Goal: Information Seeking & Learning: Learn about a topic

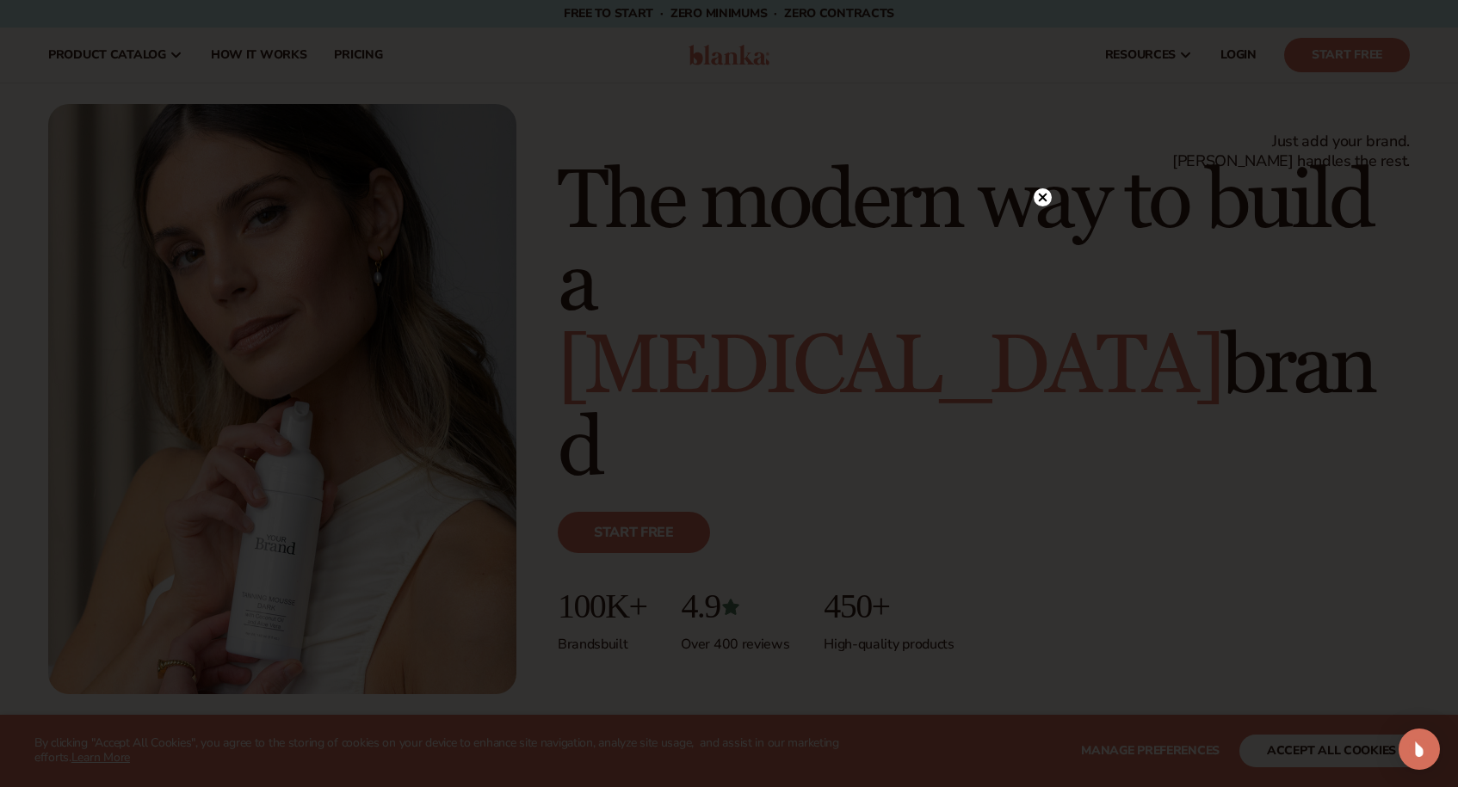
click at [1046, 200] on circle at bounding box center [1043, 197] width 18 height 18
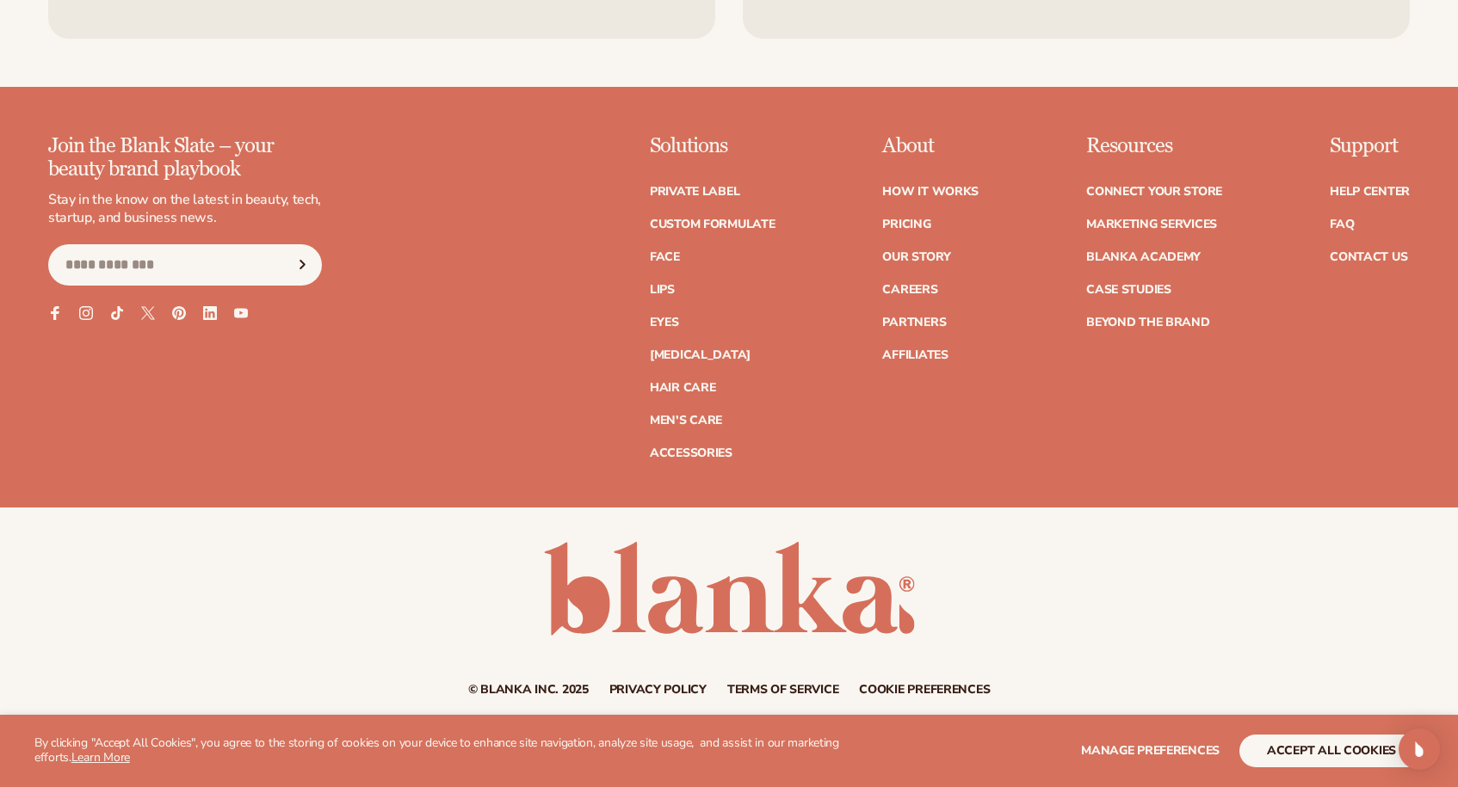
scroll to position [7834, 0]
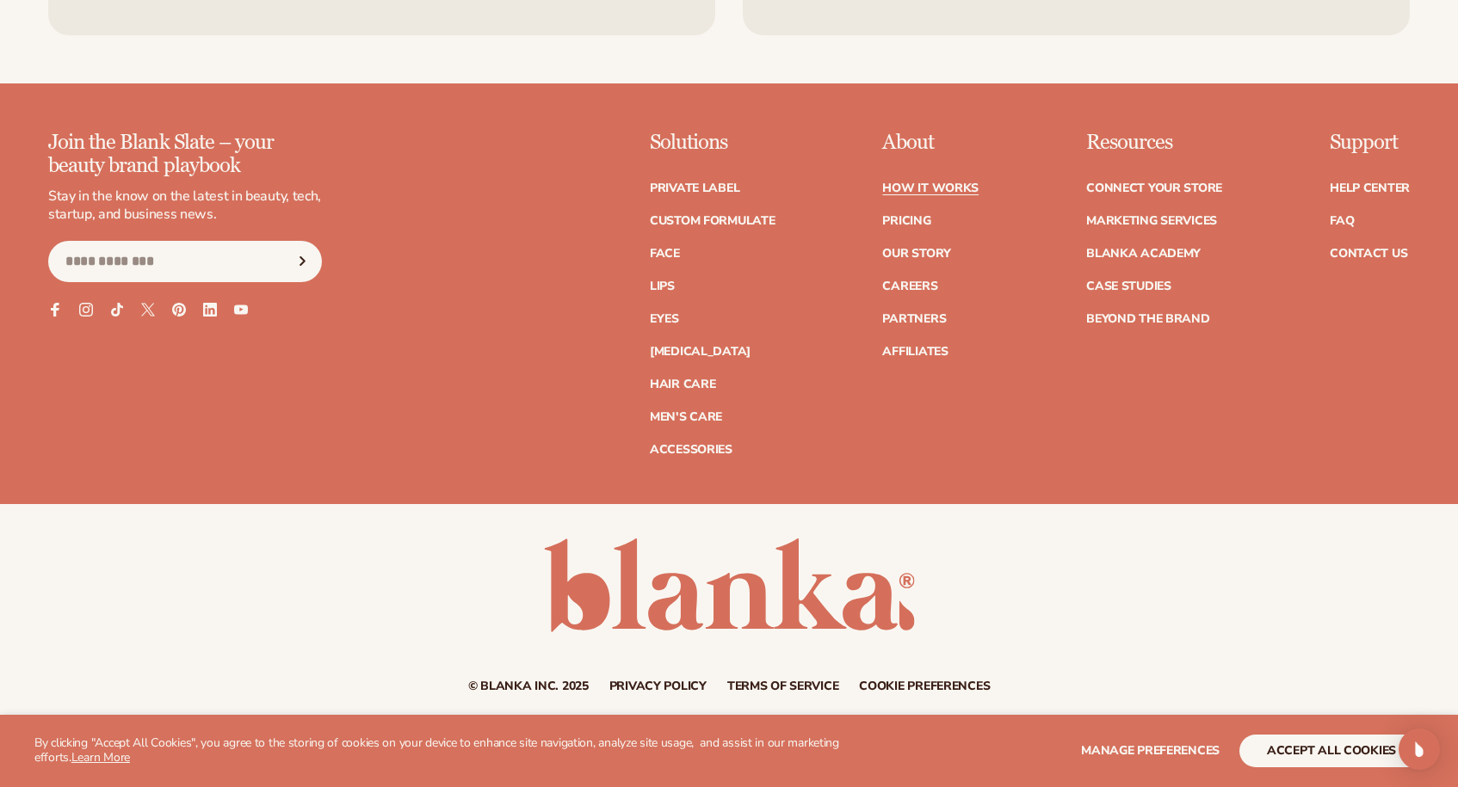
click at [920, 182] on link "How It Works" at bounding box center [930, 188] width 96 height 12
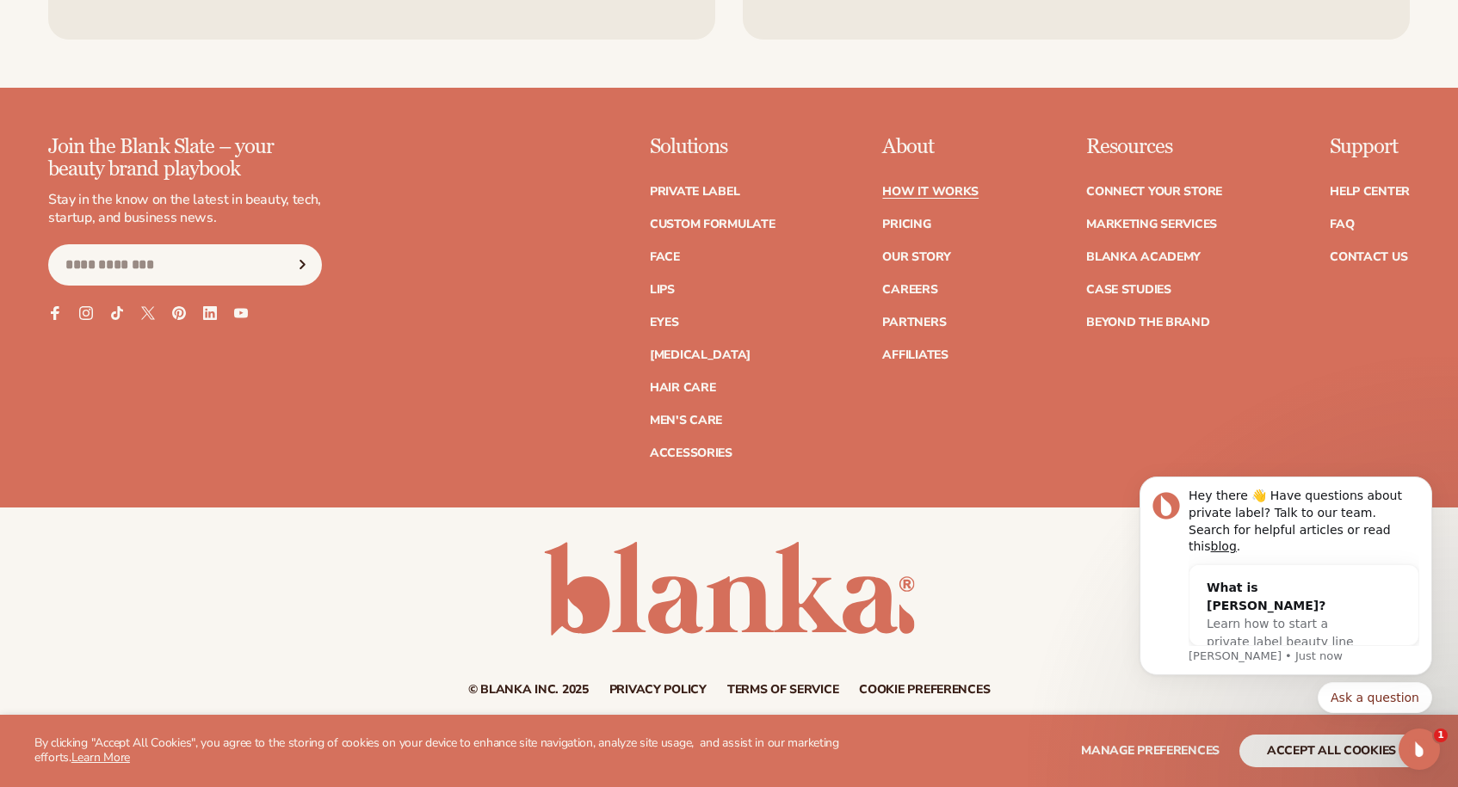
scroll to position [4688, 0]
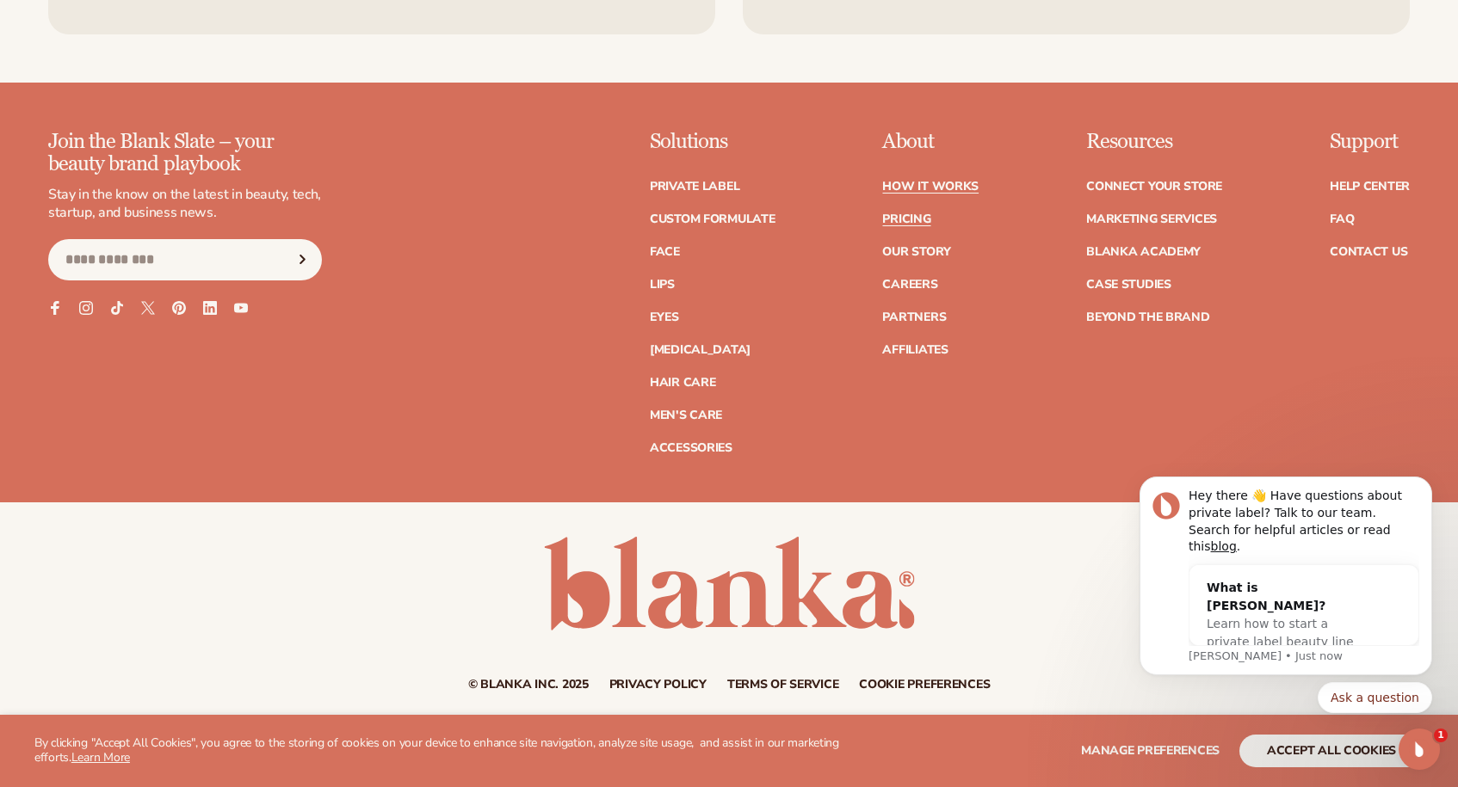
click at [906, 215] on link "Pricing" at bounding box center [906, 219] width 48 height 12
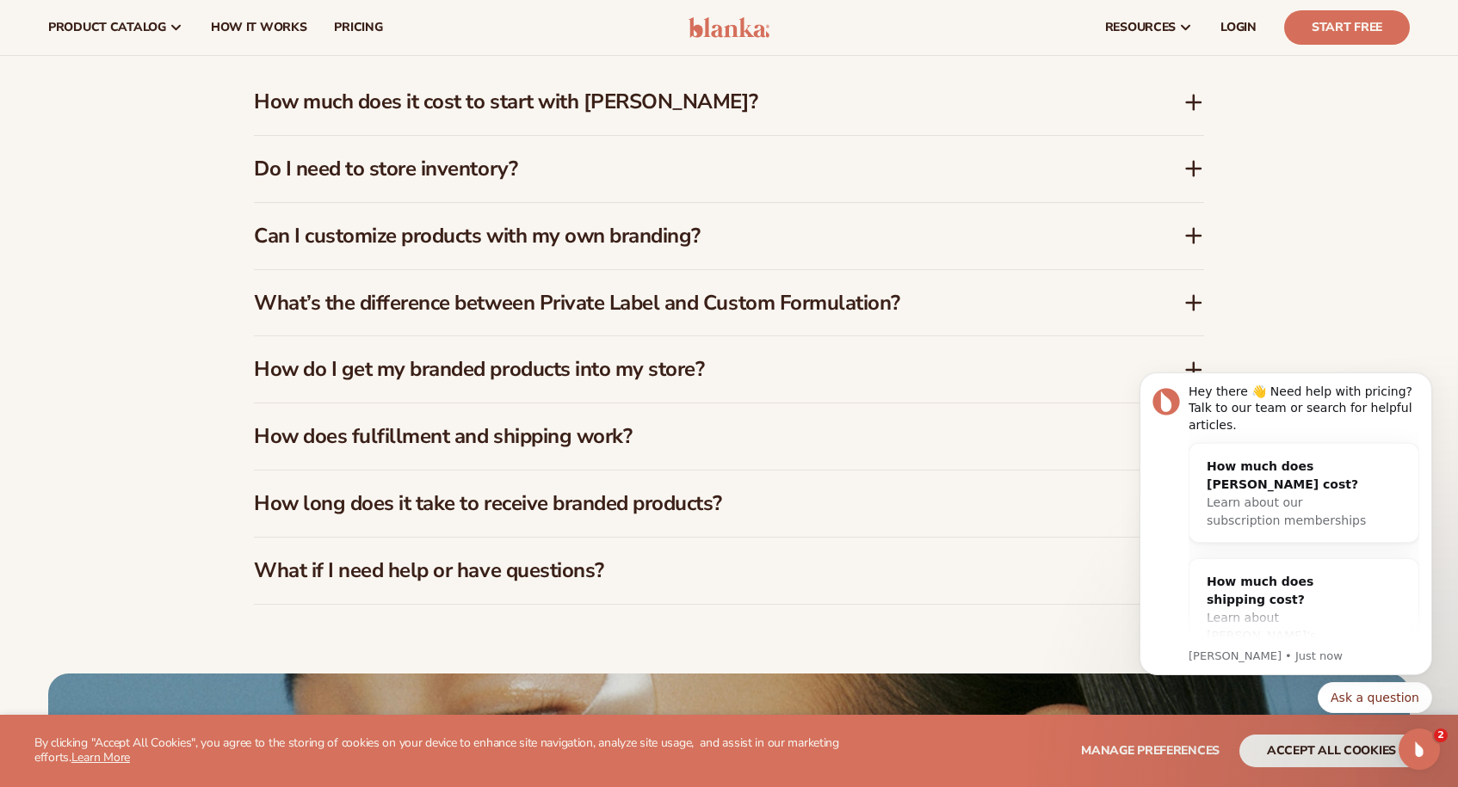
scroll to position [2633, 0]
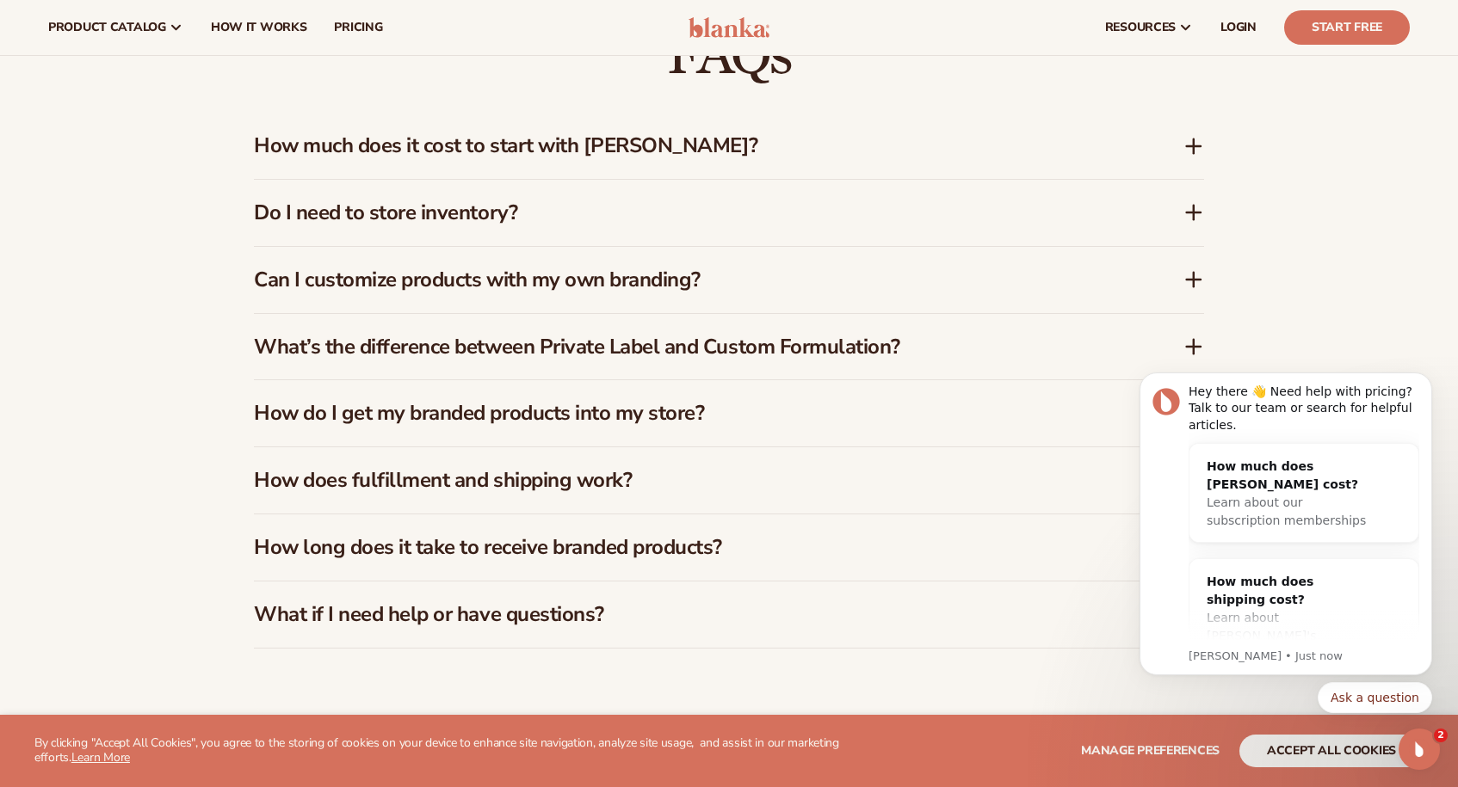
click at [1184, 155] on icon at bounding box center [1193, 146] width 21 height 21
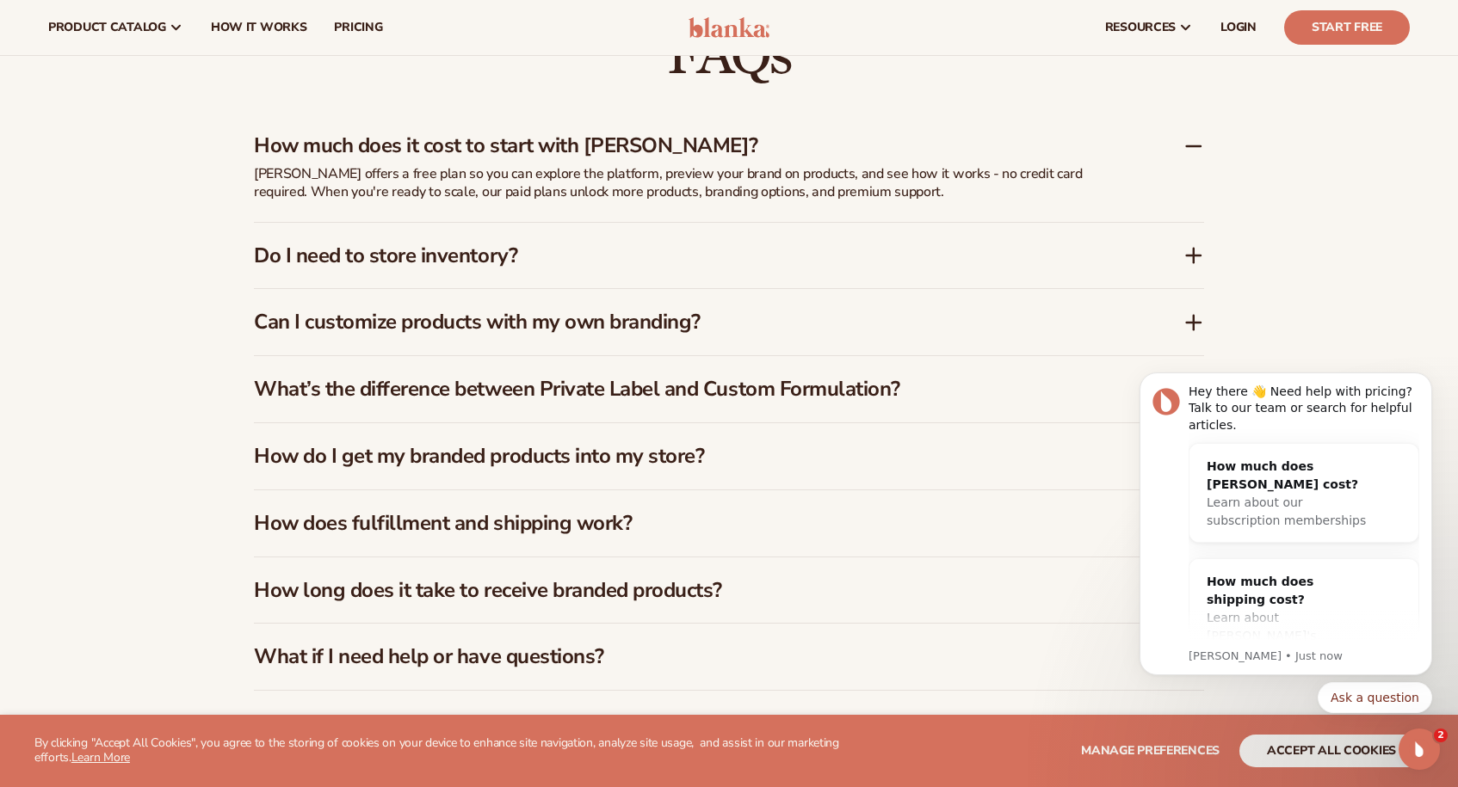
click at [1182, 257] on div "Do I need to store inventory?" at bounding box center [718, 256] width 929 height 25
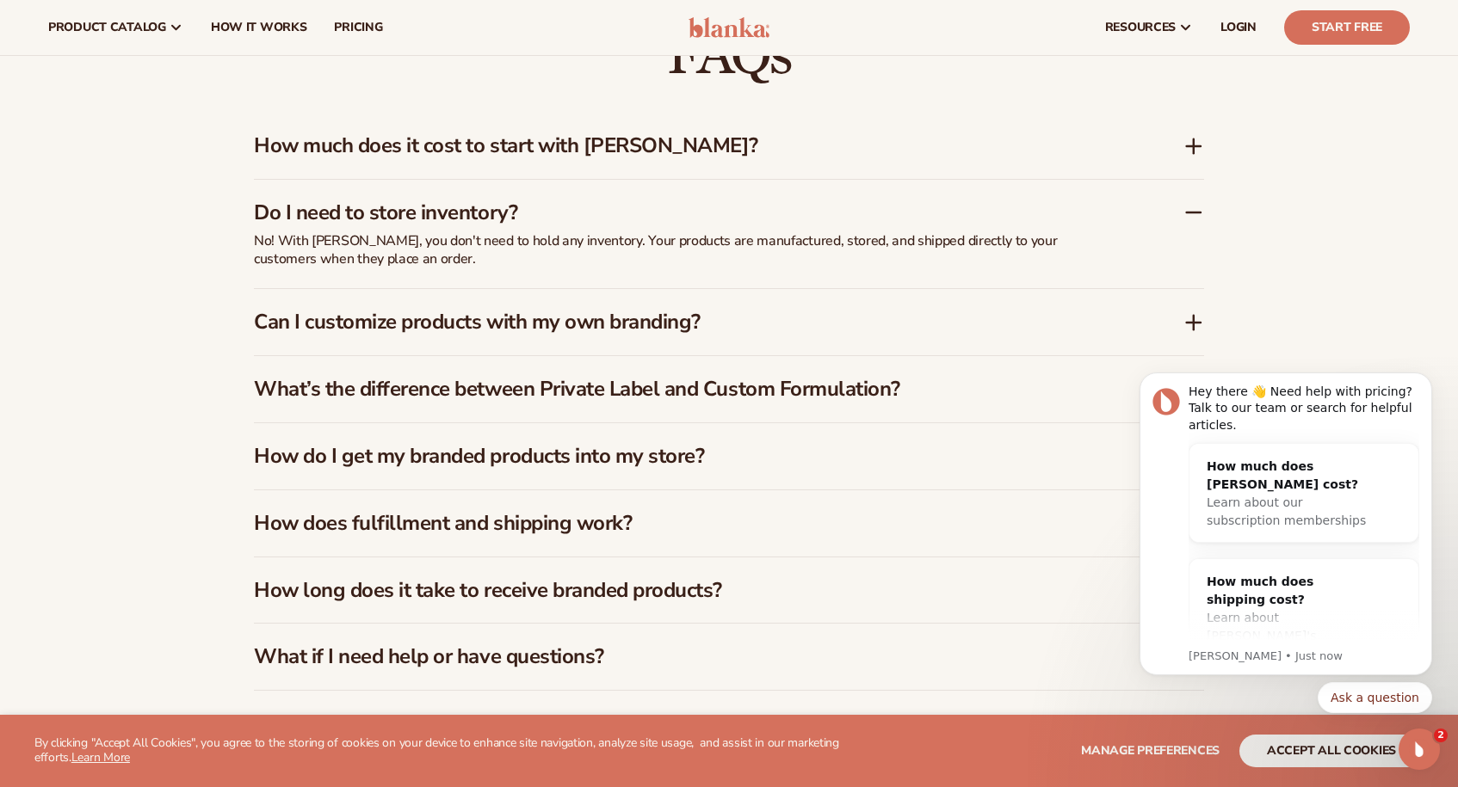
click at [1179, 323] on body "Hey there 👋 Need help with pricing? Talk to our team or search for helpful arti…" at bounding box center [1285, 528] width 330 height 411
click html "Hey there 👋 Need help with pricing? Talk to our team or search for helpful arti…"
click at [1070, 611] on div "How long does it take to receive branded products?" at bounding box center [729, 591] width 950 height 66
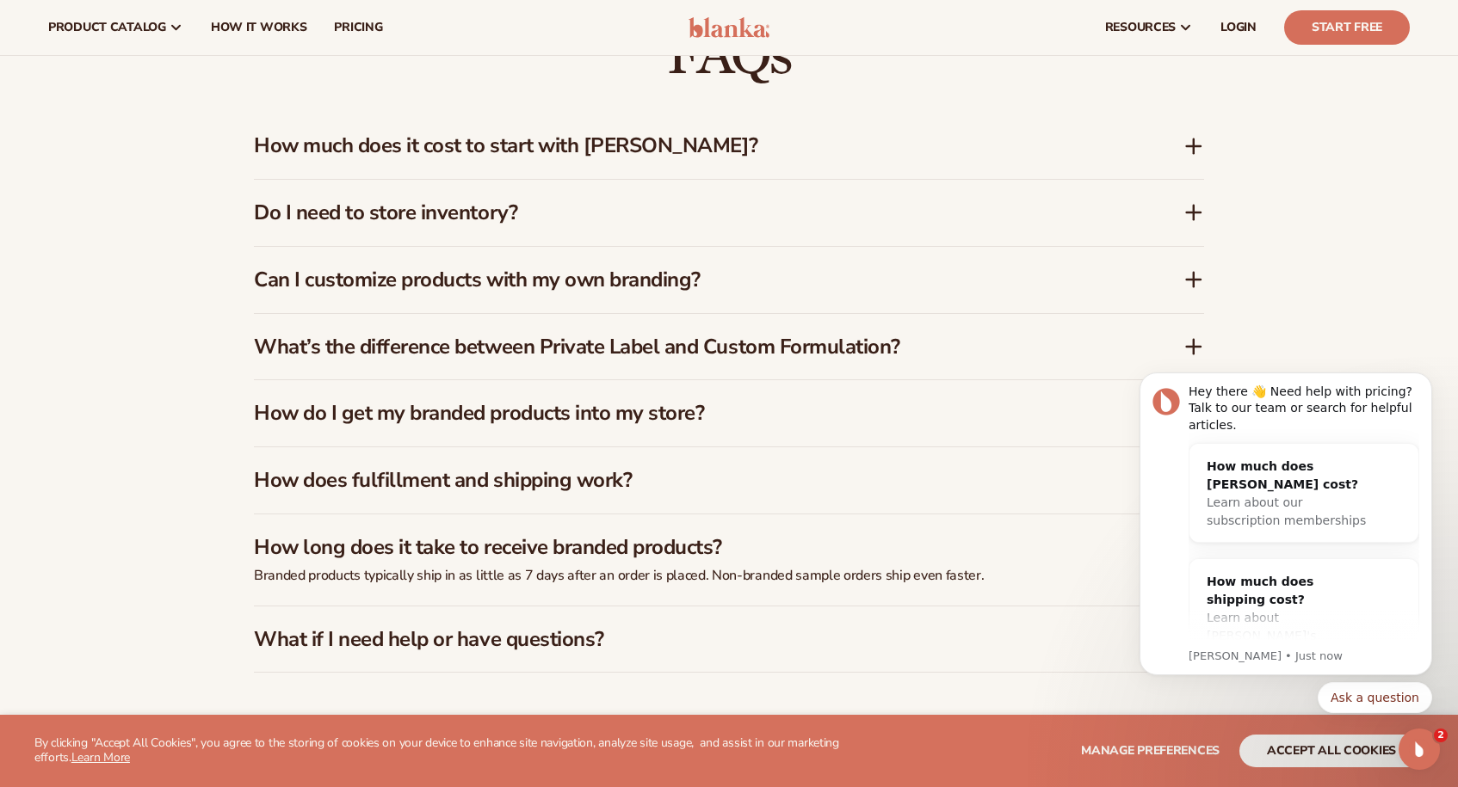
click at [1192, 280] on icon at bounding box center [1194, 280] width 14 height 0
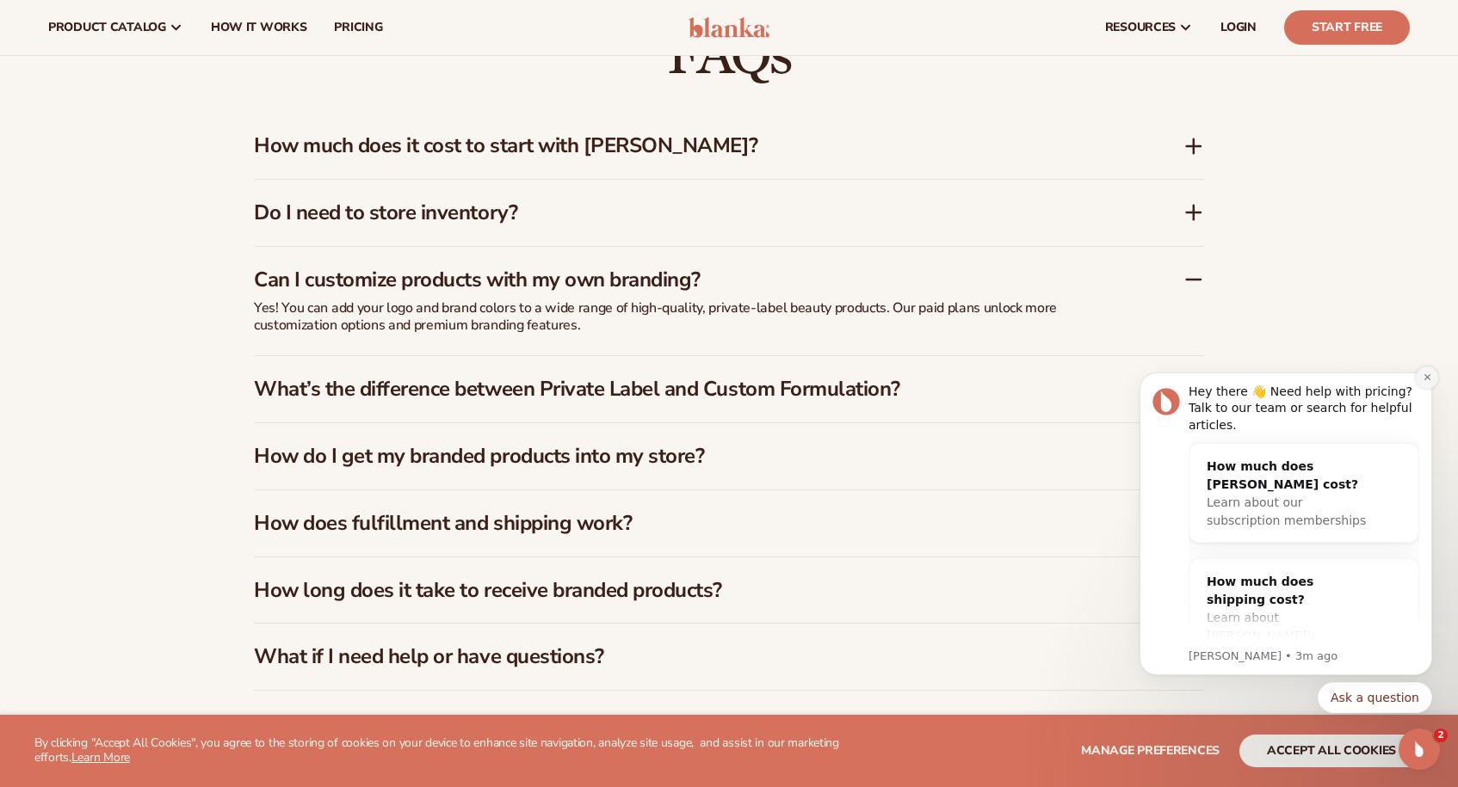
click at [1424, 376] on icon "Dismiss notification" at bounding box center [1426, 377] width 9 height 9
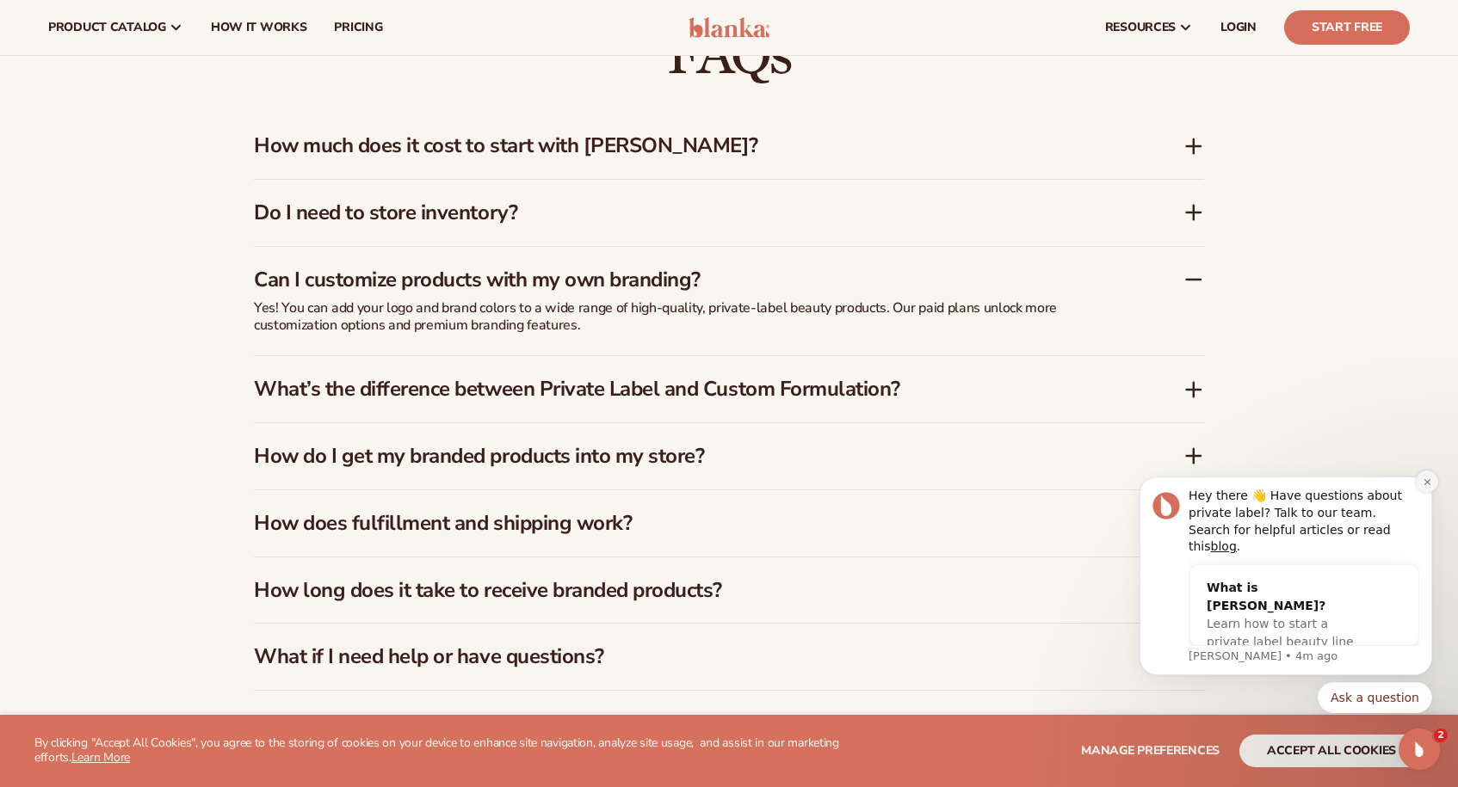
click at [1424, 487] on icon "Dismiss notification" at bounding box center [1426, 482] width 9 height 9
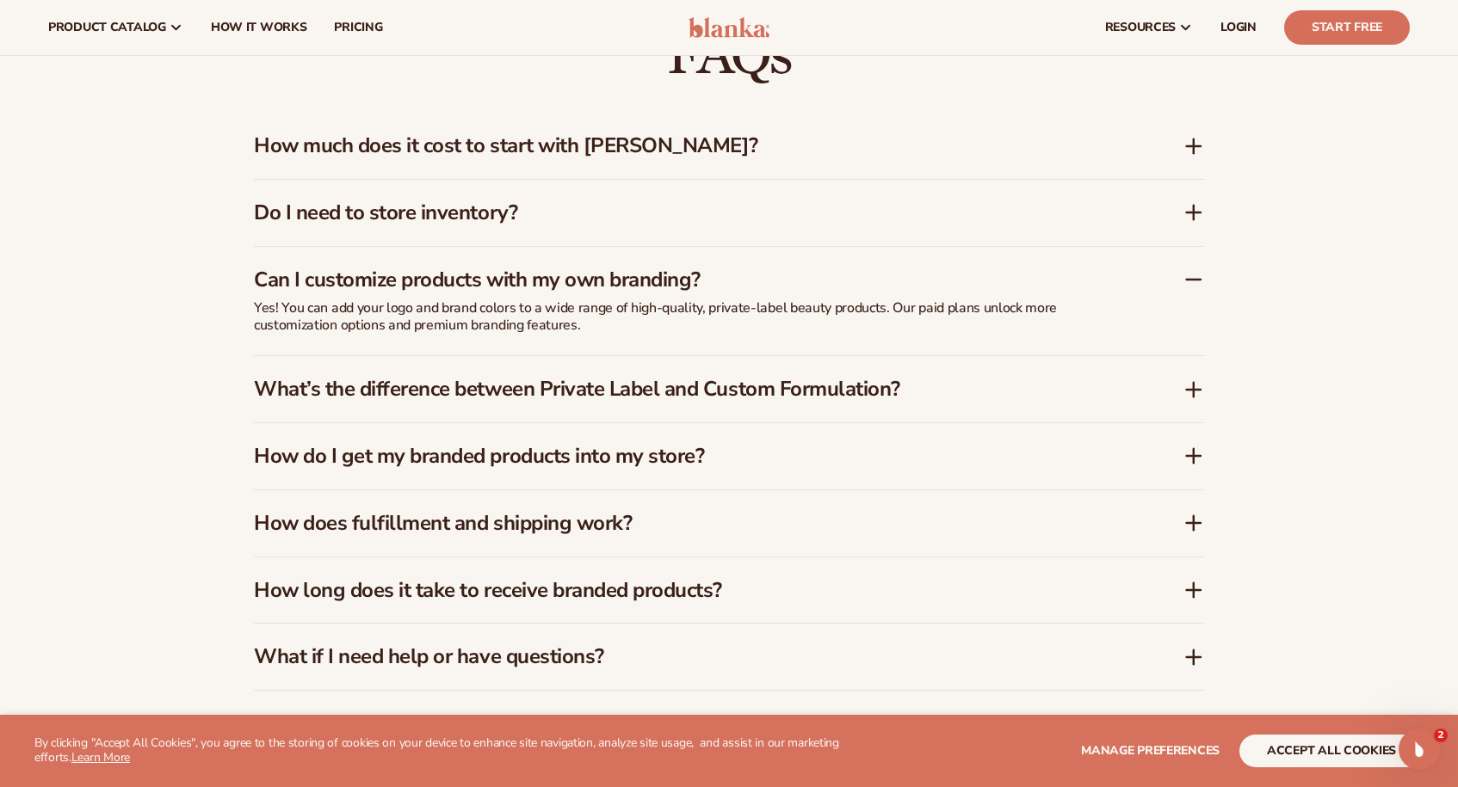
scroll to position [2668, 0]
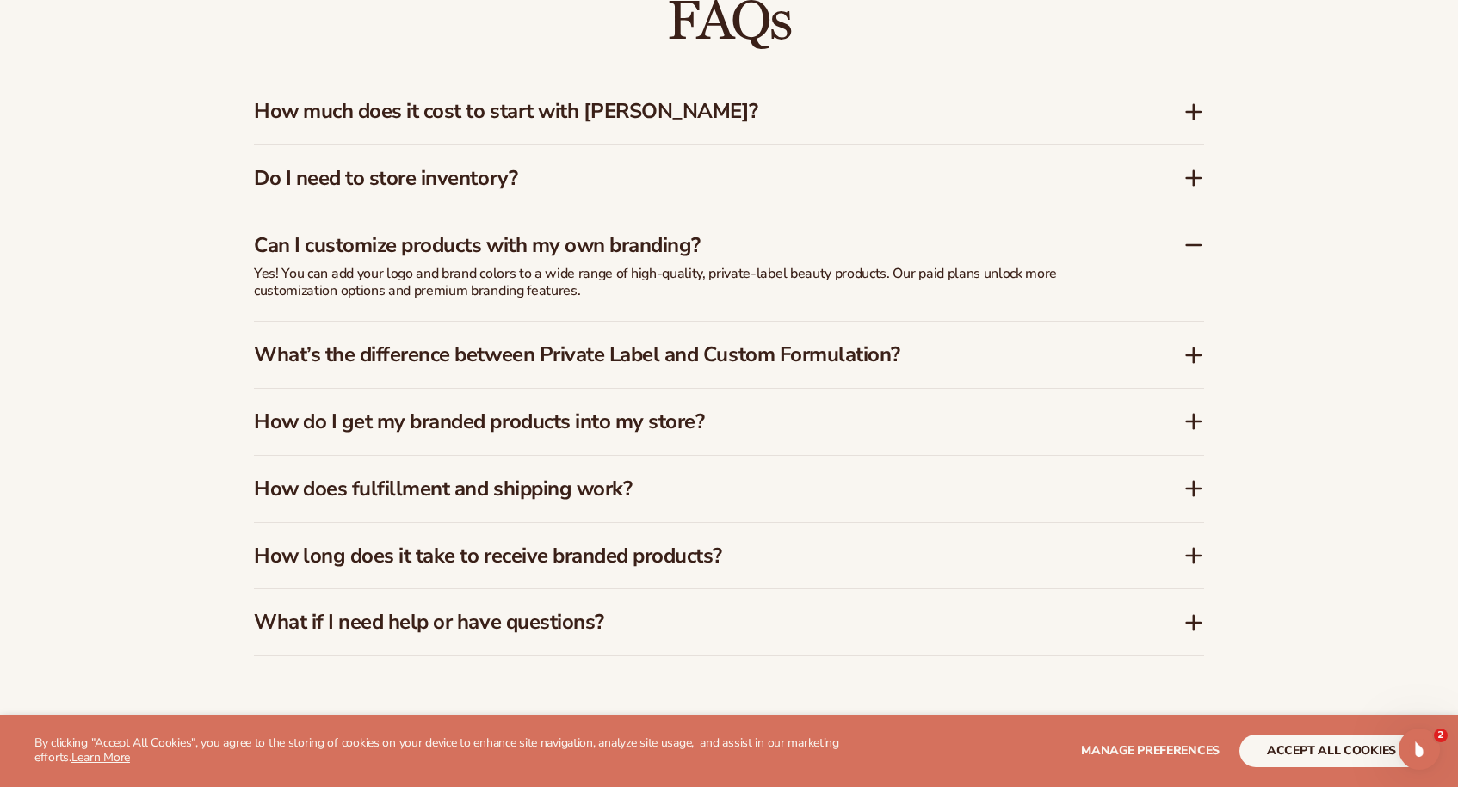
click at [1193, 489] on icon at bounding box center [1194, 489] width 14 height 0
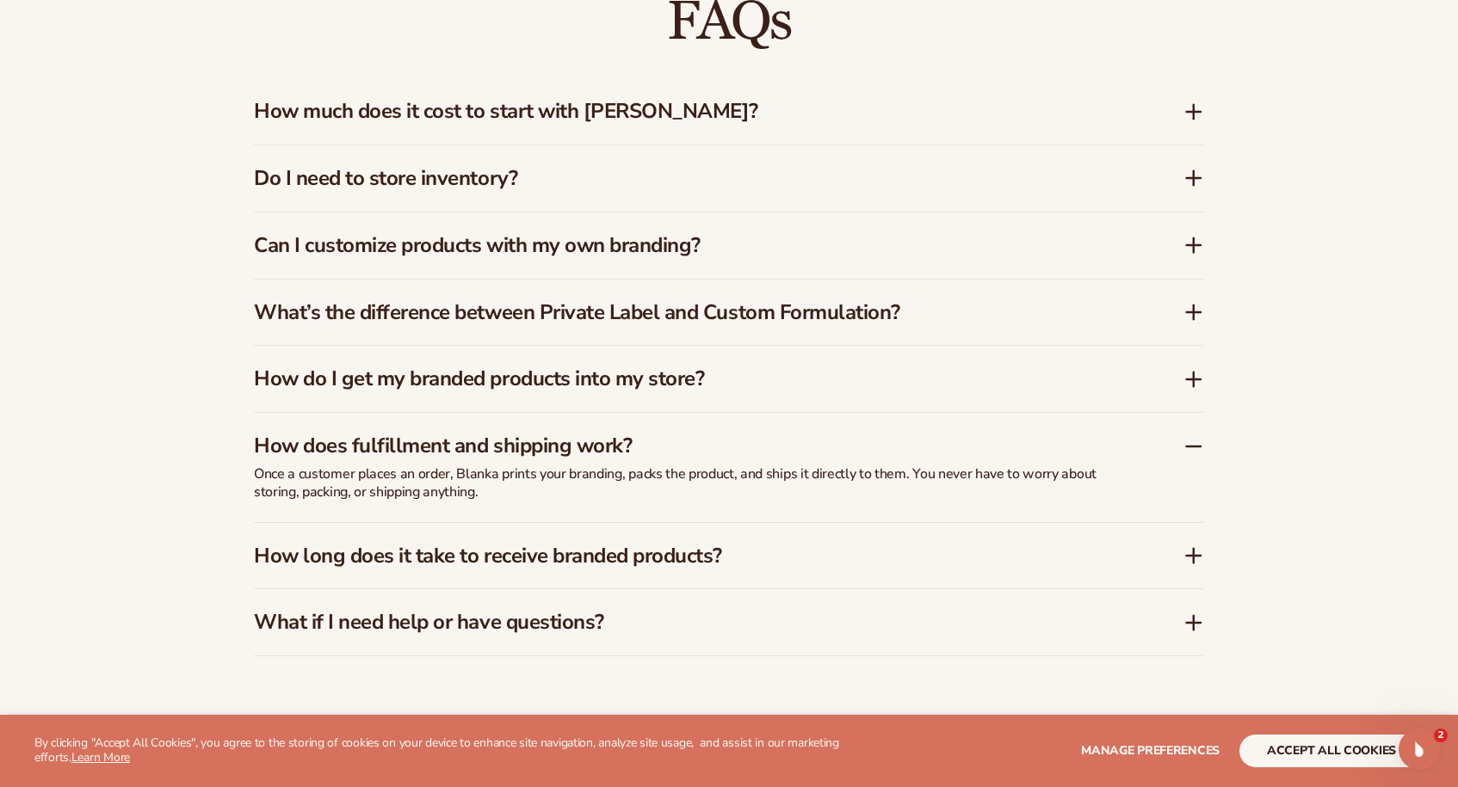
click at [1182, 552] on div "How long does it take to receive branded products?" at bounding box center [718, 556] width 929 height 25
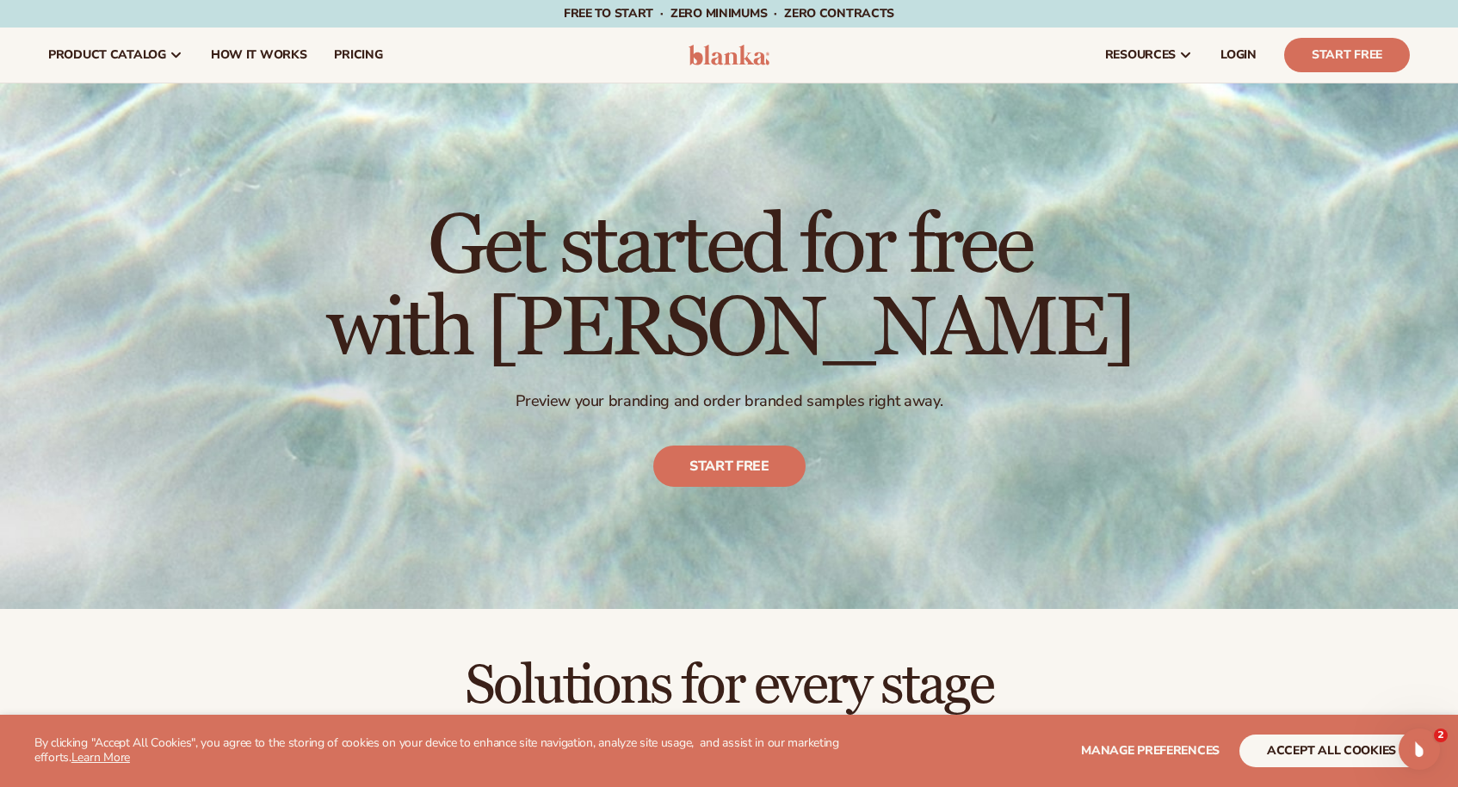
scroll to position [0, 0]
click at [259, 50] on span "How It Works" at bounding box center [259, 55] width 96 height 14
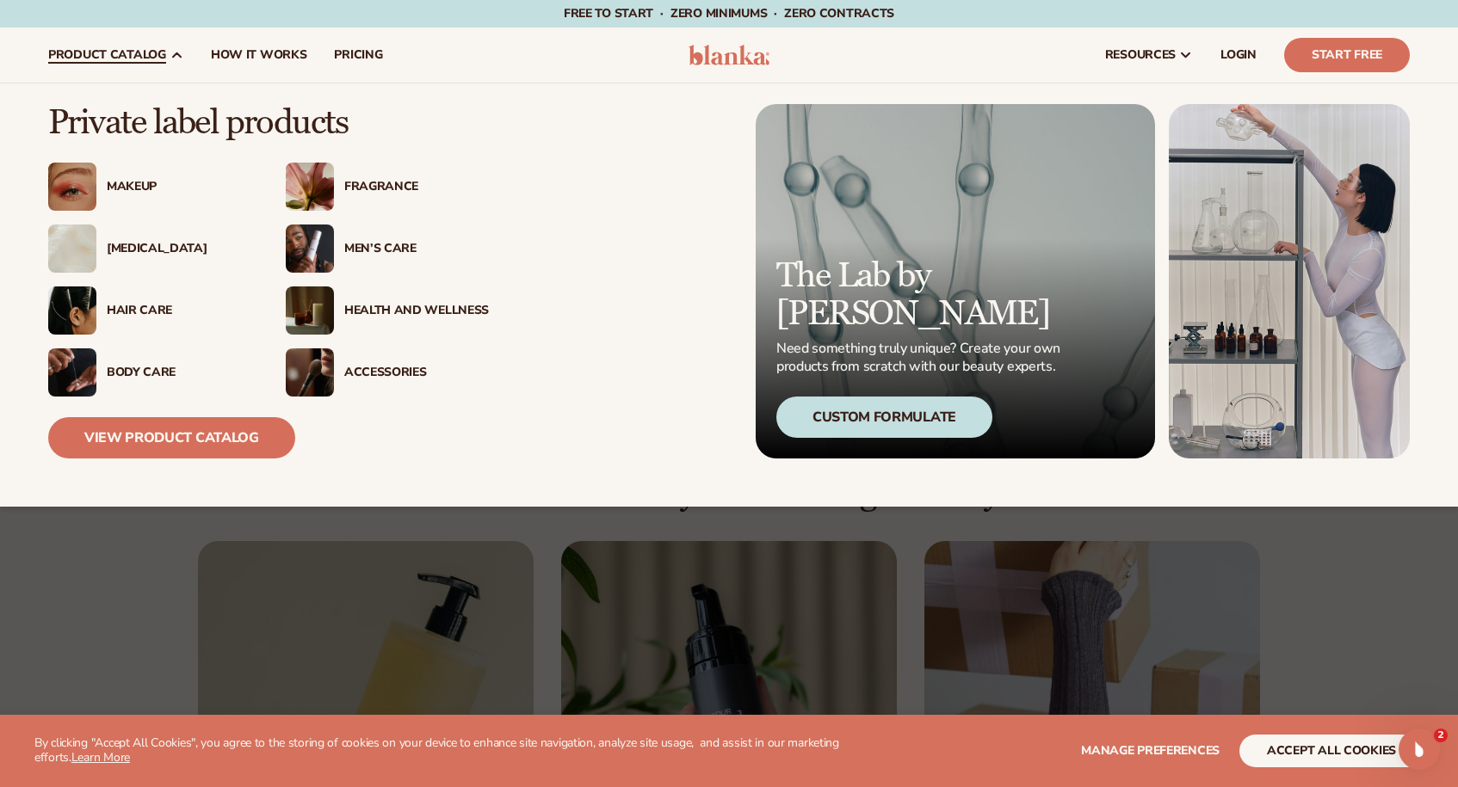
click at [382, 250] on div "Men’s Care" at bounding box center [416, 249] width 145 height 15
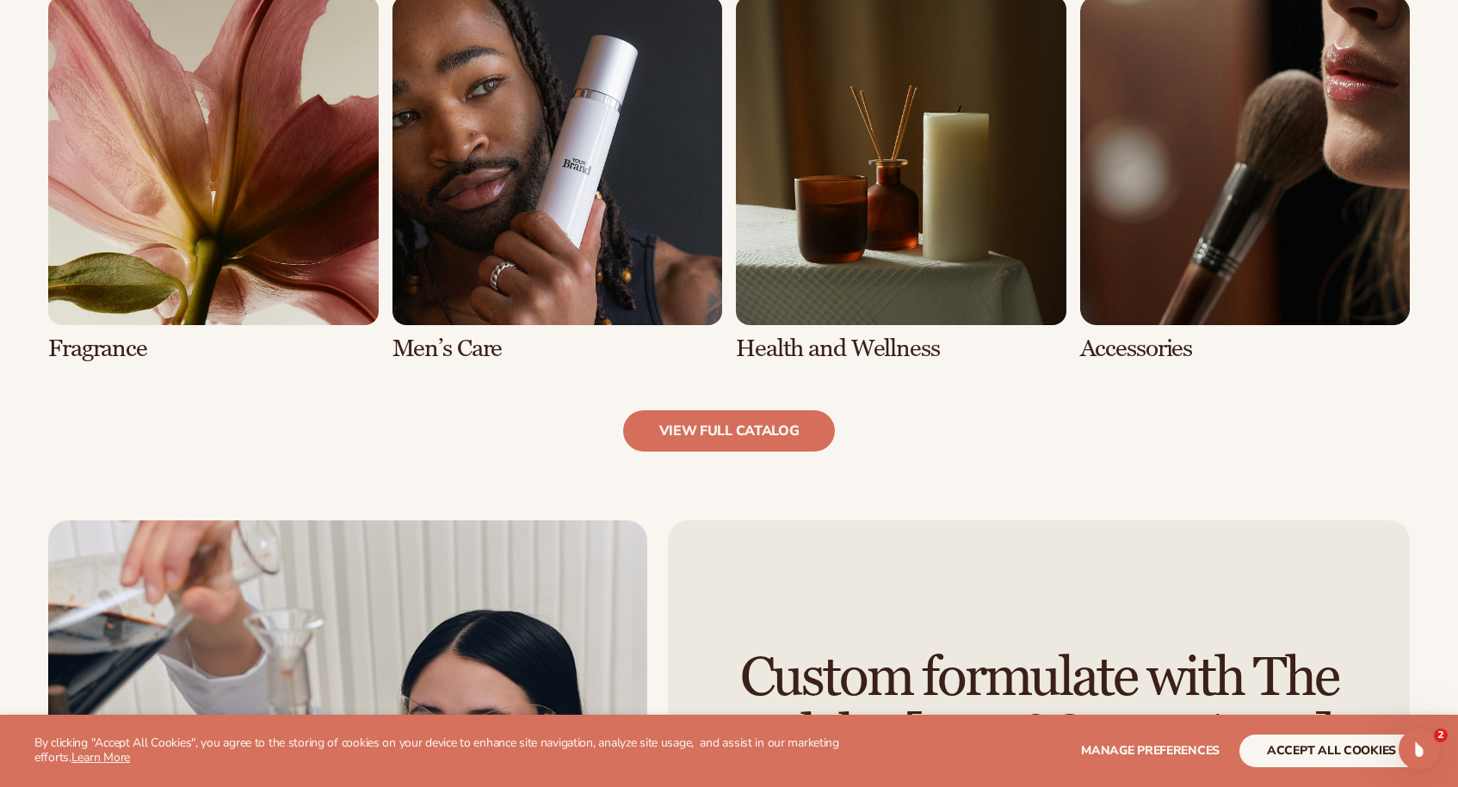
scroll to position [1713, 0]
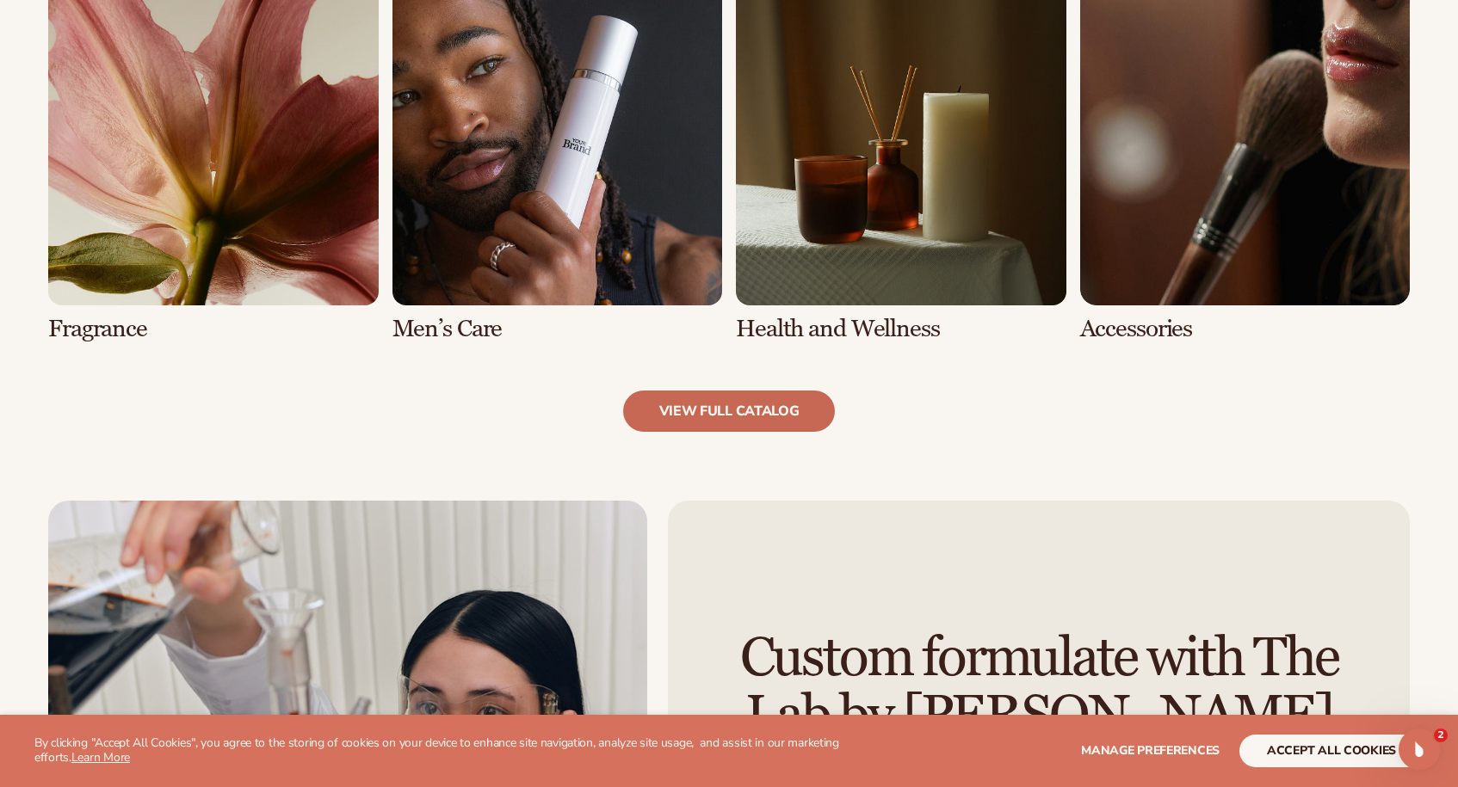
click at [762, 394] on link "view full catalog" at bounding box center [729, 411] width 213 height 41
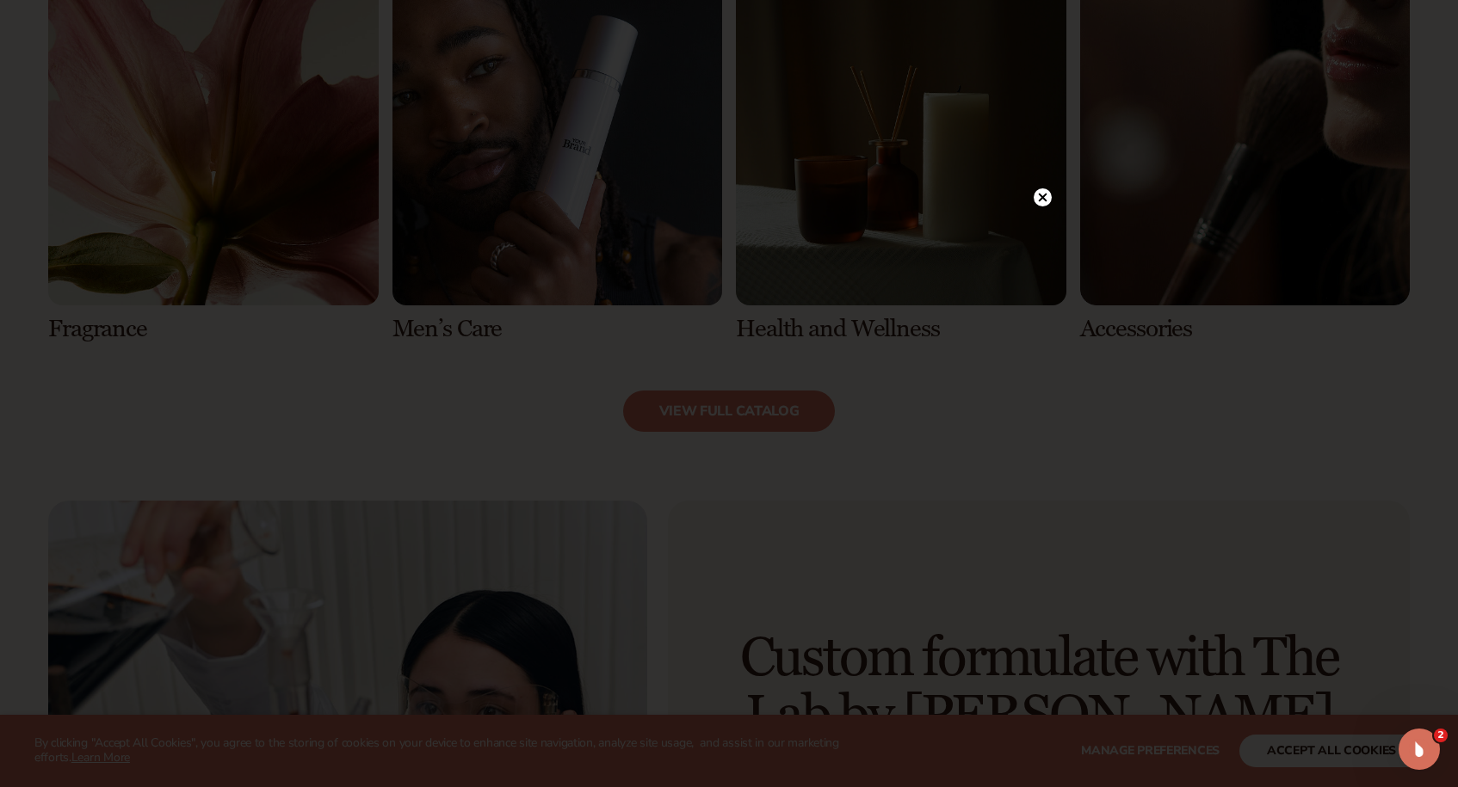
click at [1037, 201] on circle at bounding box center [1043, 197] width 18 height 18
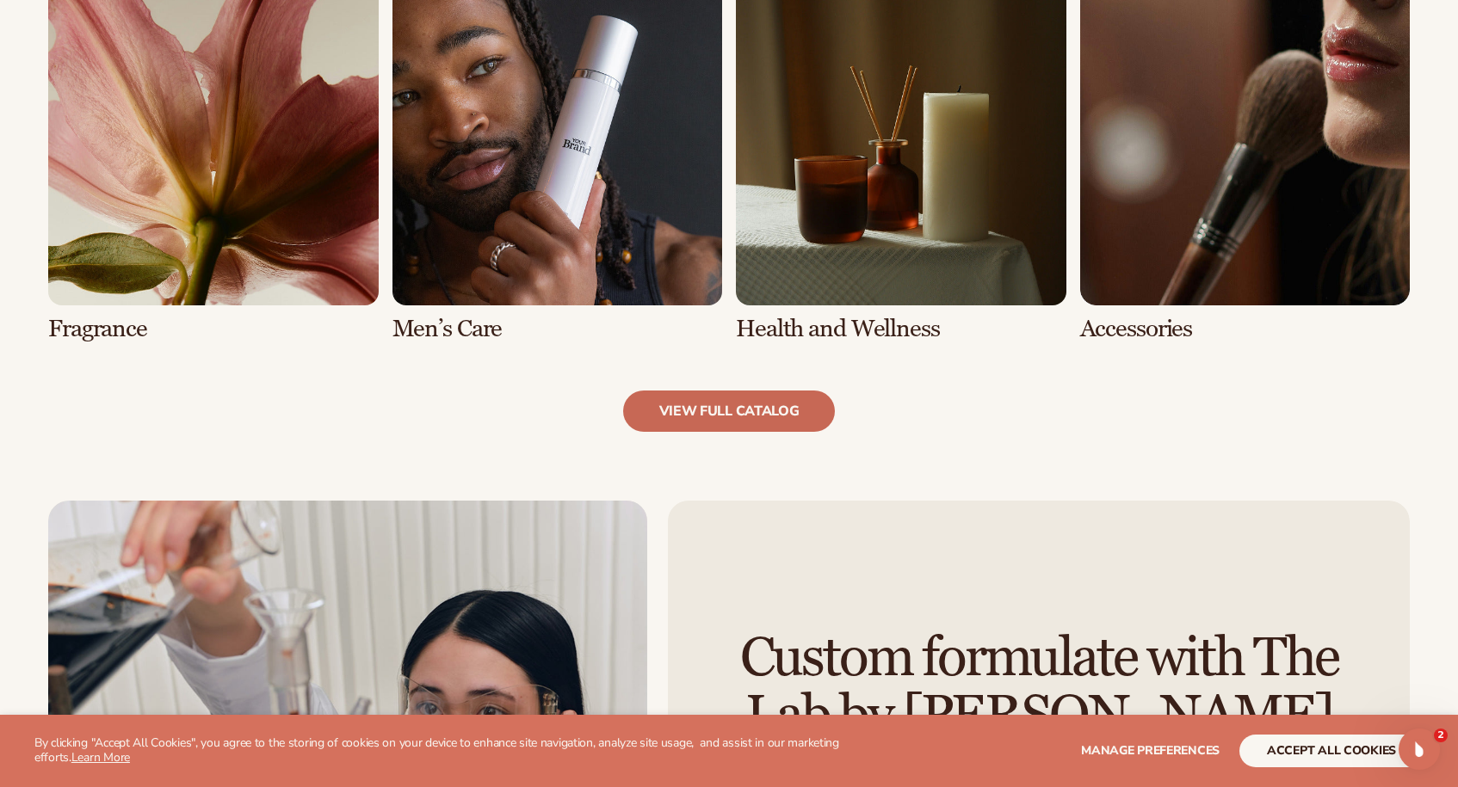
click at [740, 411] on link "view full catalog" at bounding box center [729, 411] width 213 height 41
